Goal: Task Accomplishment & Management: Complete application form

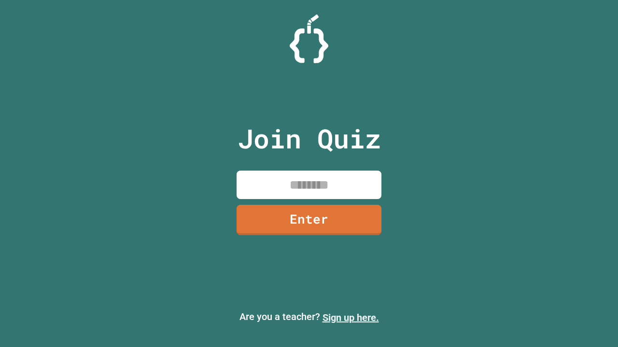
click at [350, 318] on link "Sign up here." at bounding box center [350, 318] width 56 height 12
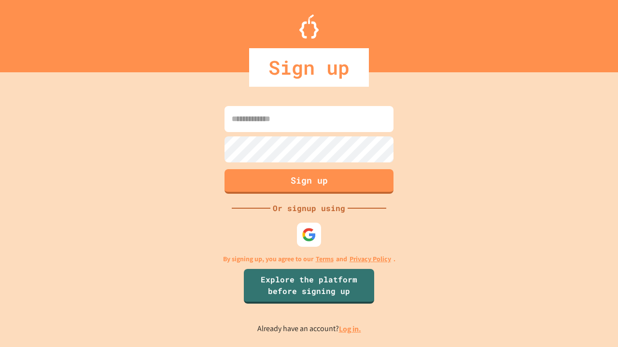
click at [350, 329] on link "Log in." at bounding box center [350, 329] width 22 height 10
